Goal: Obtain resource: Download file/media

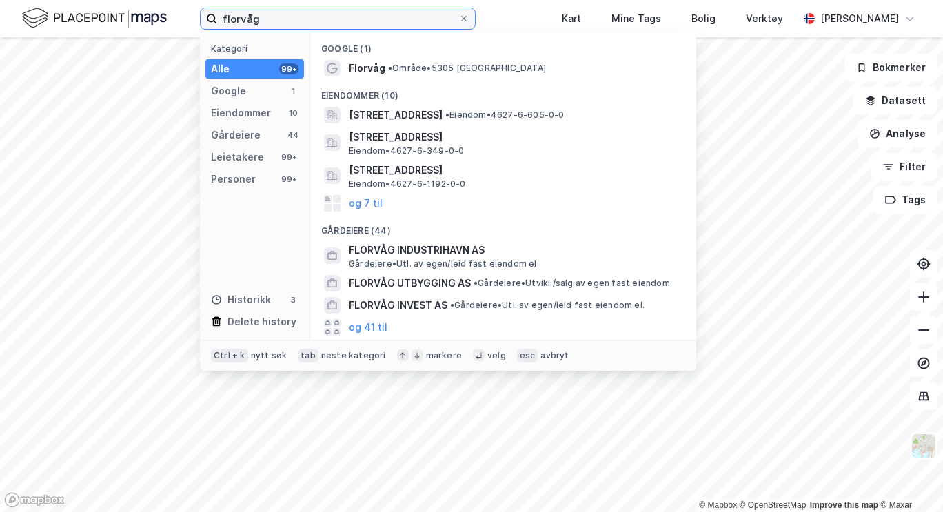
click at [245, 26] on input "florvåg" at bounding box center [337, 18] width 241 height 21
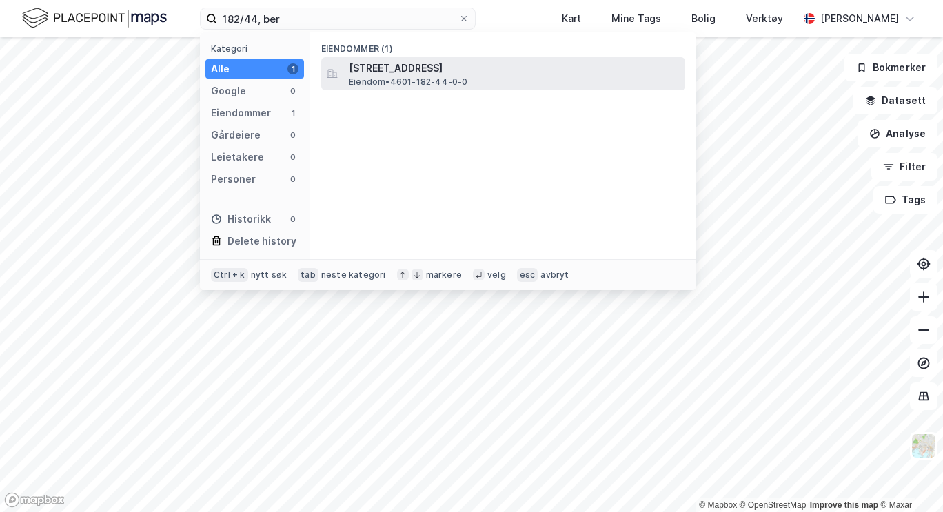
click at [420, 65] on span "[STREET_ADDRESS]" at bounding box center [514, 68] width 331 height 17
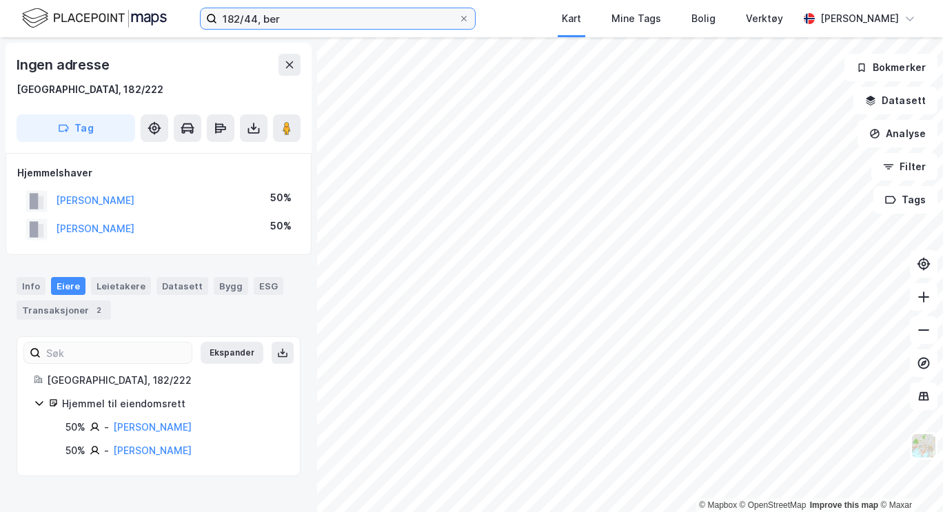
click at [244, 19] on input "182/44, ber" at bounding box center [337, 18] width 241 height 21
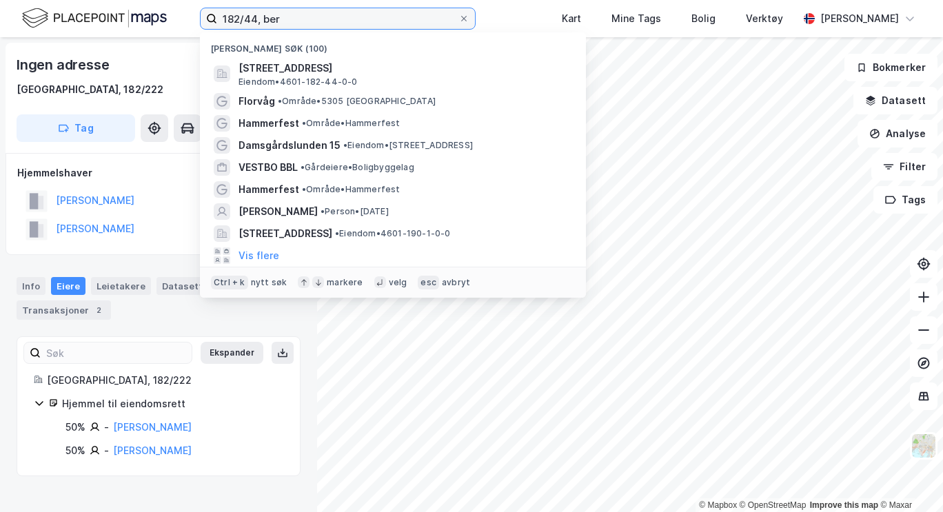
click at [244, 19] on input "182/44, ber" at bounding box center [337, 18] width 241 height 21
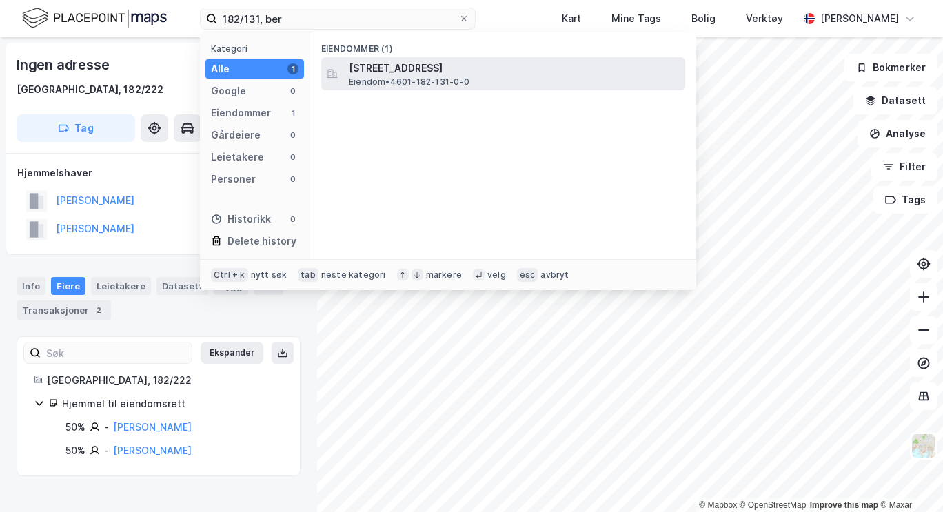
click at [403, 74] on span "[STREET_ADDRESS]" at bounding box center [514, 68] width 331 height 17
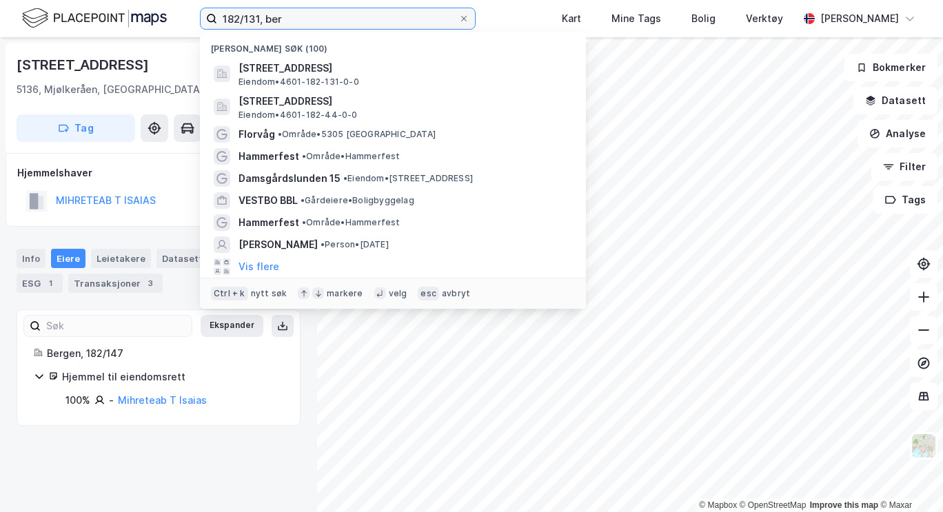
click at [251, 12] on input "182/131, ber" at bounding box center [337, 18] width 241 height 21
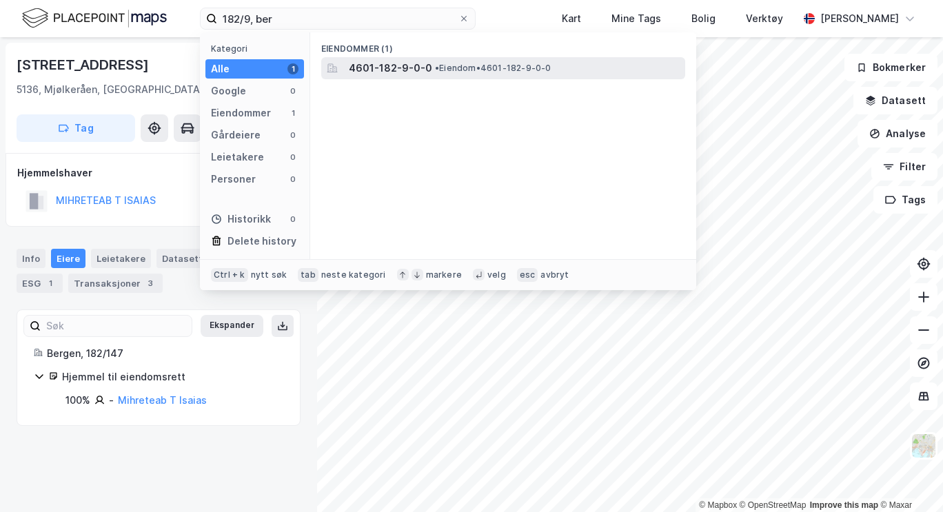
click at [400, 63] on span "4601-182-9-0-0" at bounding box center [390, 68] width 83 height 17
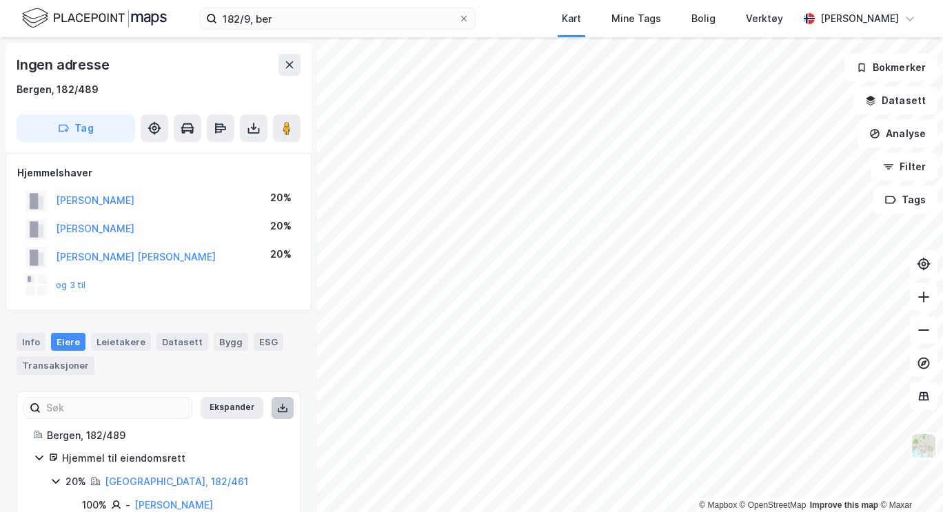
click at [277, 407] on icon at bounding box center [282, 407] width 11 height 11
click at [249, 128] on icon at bounding box center [254, 131] width 12 height 6
click at [203, 152] on div "Last ned grunnbok" at bounding box center [185, 155] width 80 height 11
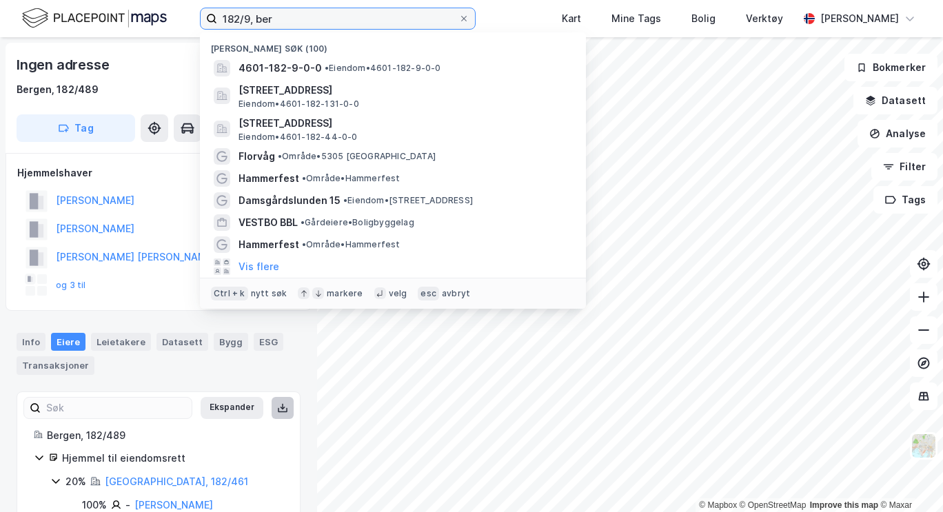
click at [249, 17] on input "182/9, ber" at bounding box center [337, 18] width 241 height 21
drag, startPoint x: 316, startPoint y: 96, endPoint x: 242, endPoint y: 23, distance: 104.3
click at [242, 23] on input "182/9, ber" at bounding box center [337, 18] width 241 height 21
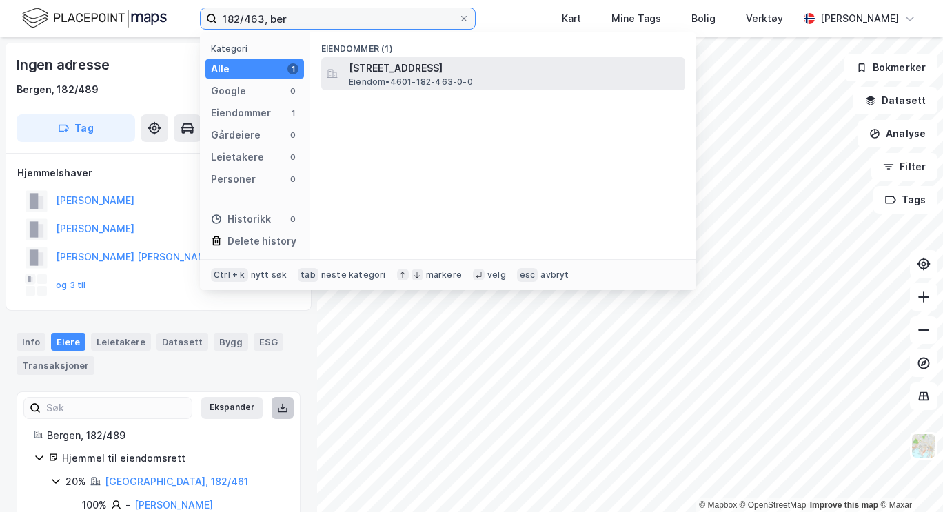
type input "182/463, ber"
click at [371, 79] on span "Eiendom • 4601-182-463-0-0" at bounding box center [411, 81] width 124 height 11
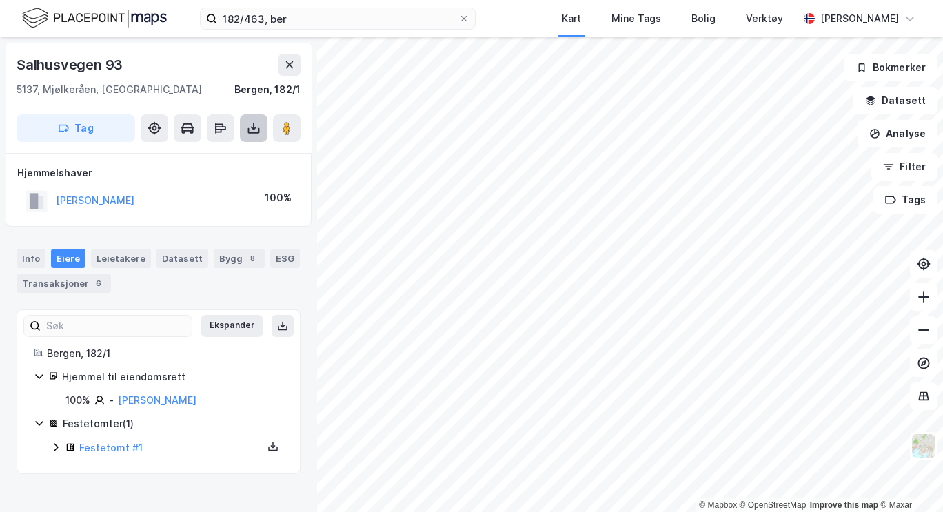
click at [256, 131] on icon at bounding box center [254, 128] width 14 height 14
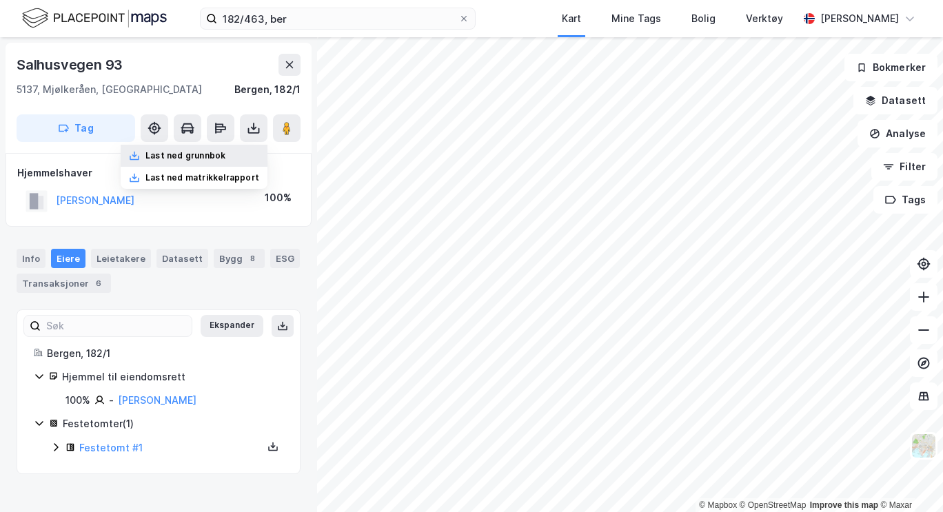
click at [221, 150] on div "Last ned grunnbok" at bounding box center [185, 155] width 80 height 11
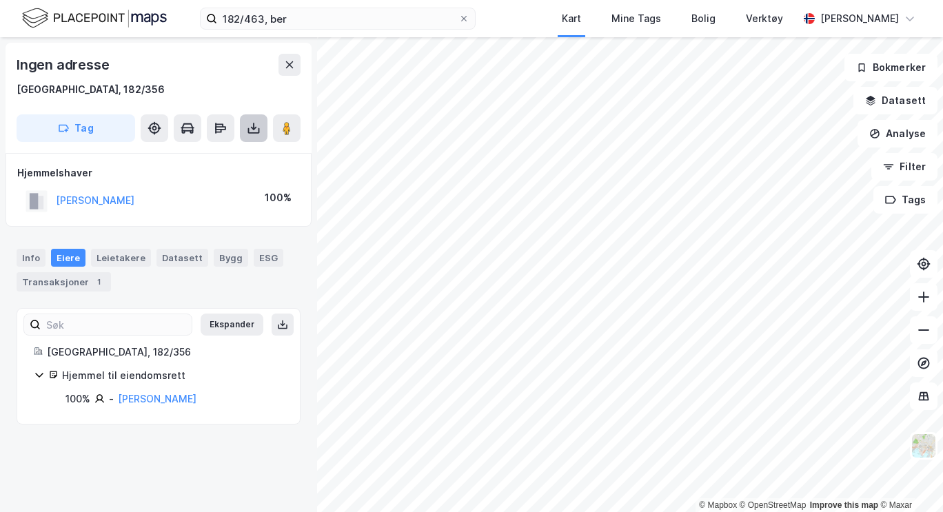
click at [259, 129] on icon at bounding box center [254, 128] width 14 height 14
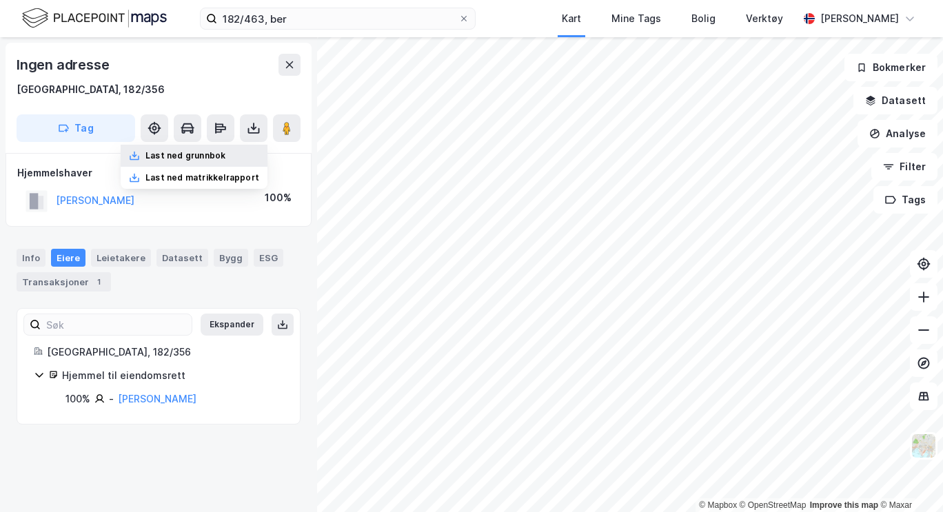
click at [214, 160] on div "Last ned grunnbok" at bounding box center [185, 155] width 80 height 11
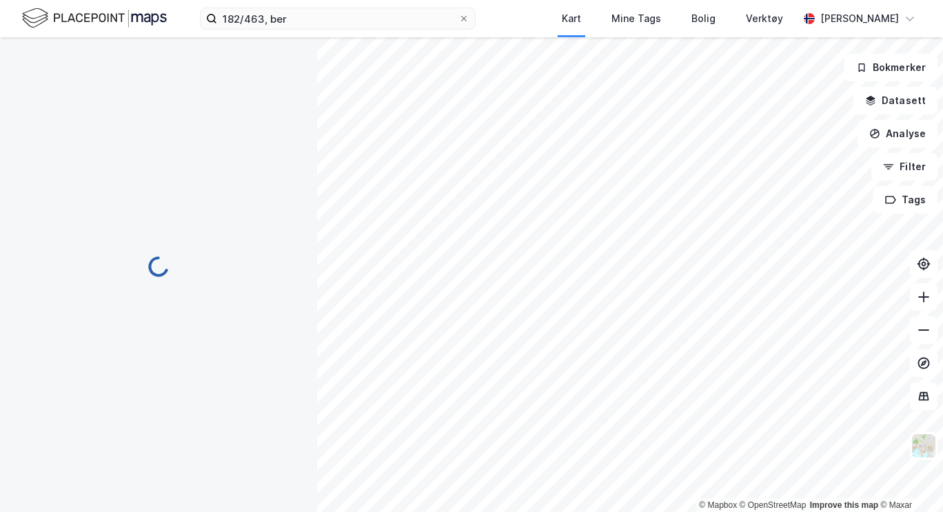
scroll to position [34, 0]
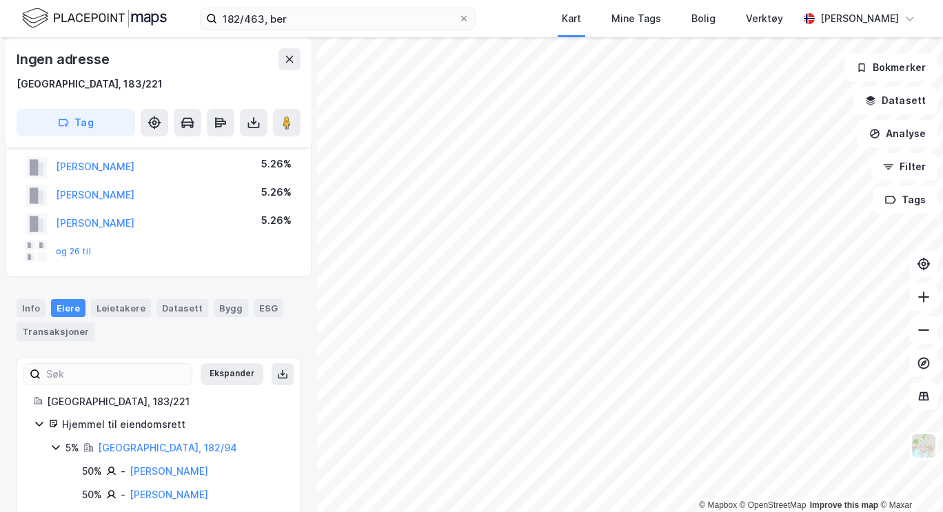
click at [307, 179] on div "© Mapbox © OpenStreetMap Improve this map © Maxar Ingen adresse [GEOGRAPHIC_DAT…" at bounding box center [471, 274] width 943 height 475
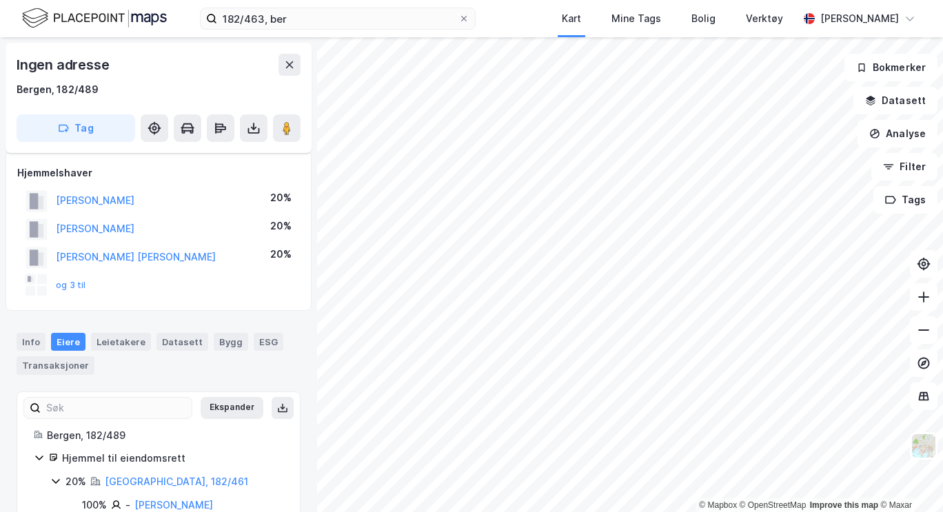
scroll to position [34, 0]
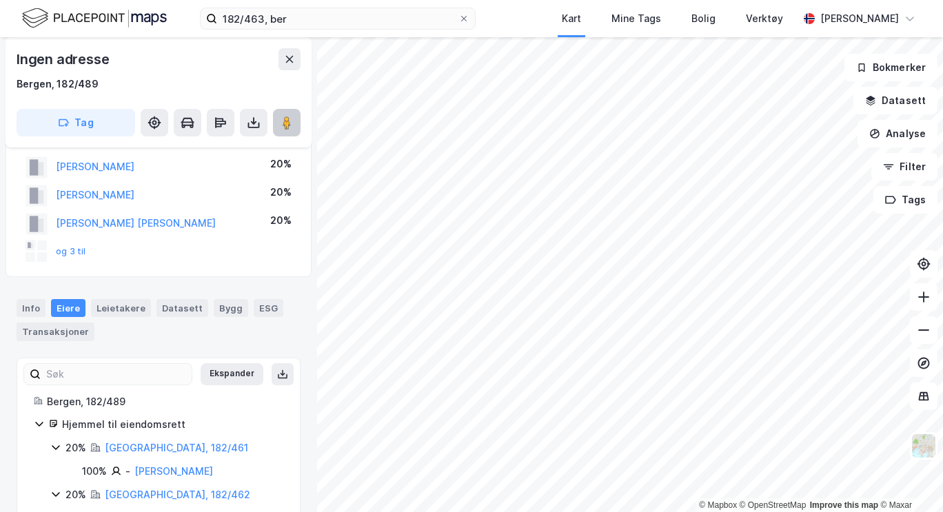
click at [289, 116] on image at bounding box center [287, 123] width 8 height 14
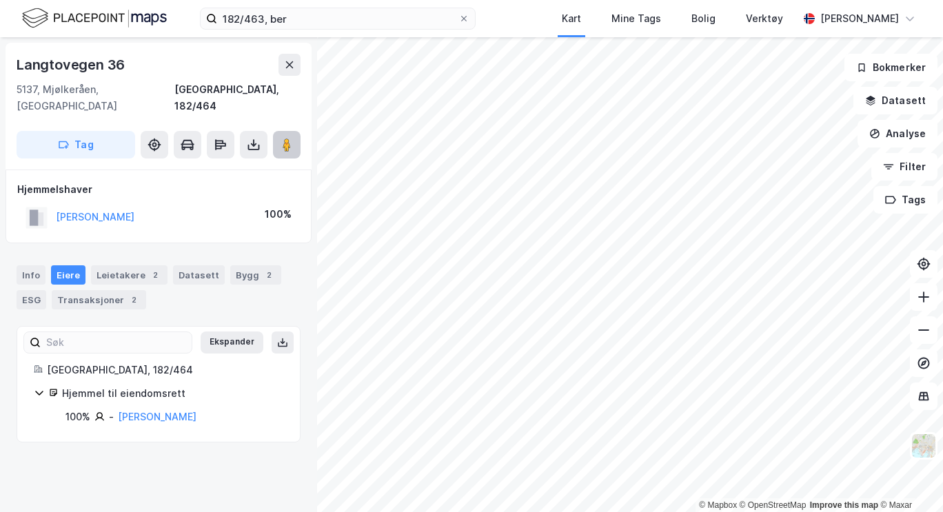
click at [285, 138] on image at bounding box center [287, 145] width 8 height 14
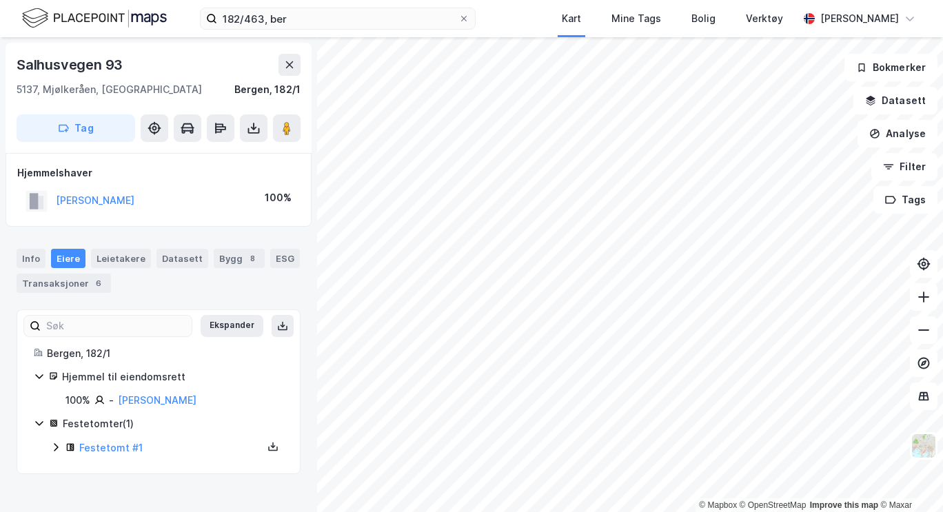
click at [442, 511] on html "182/463, ber Kart Mine Tags Bolig Verktøy [PERSON_NAME] © Mapbox © OpenStreetMa…" at bounding box center [471, 256] width 943 height 512
click at [507, 511] on html "182/463, ber Kart Mine Tags Bolig Verktøy [PERSON_NAME] © Mapbox © OpenStreetMa…" at bounding box center [471, 256] width 943 height 512
click at [152, 511] on html "182/463, ber Kart Mine Tags Bolig Verktøy [PERSON_NAME] © Mapbox © OpenStreetMa…" at bounding box center [471, 256] width 943 height 512
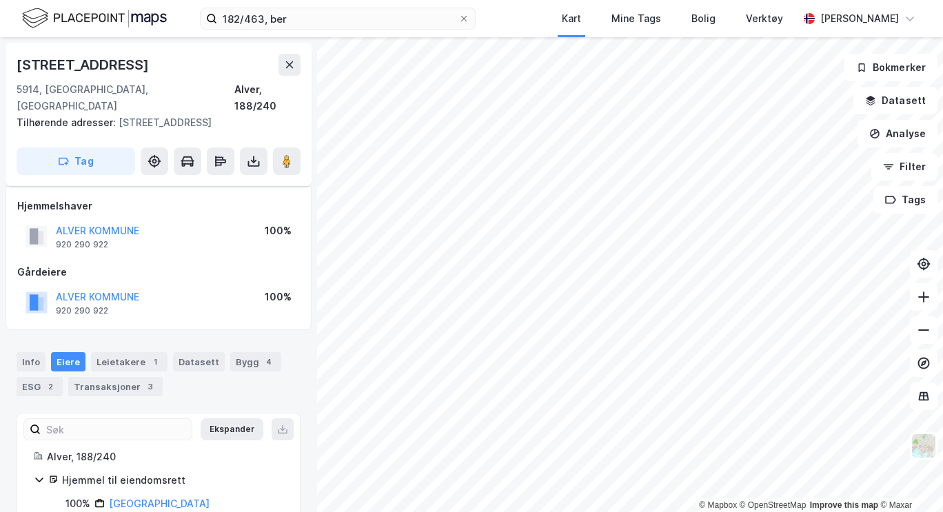
scroll to position [34, 0]
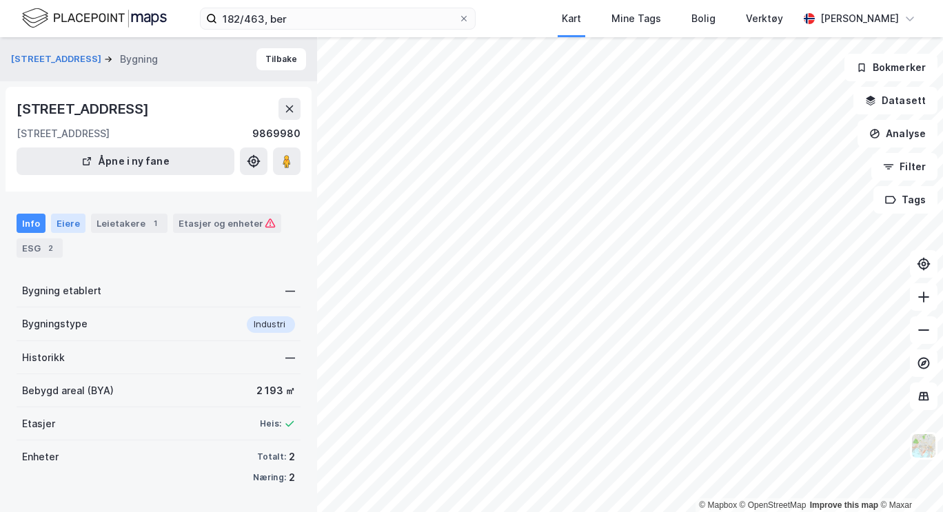
click at [68, 227] on div "Eiere" at bounding box center [68, 223] width 34 height 19
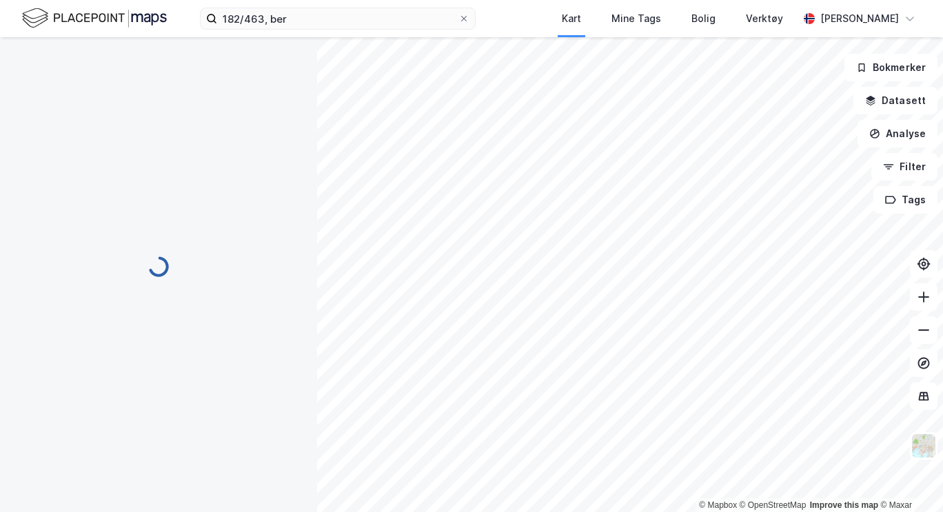
scroll to position [34, 0]
